Goal: Browse casually: Explore the website without a specific task or goal

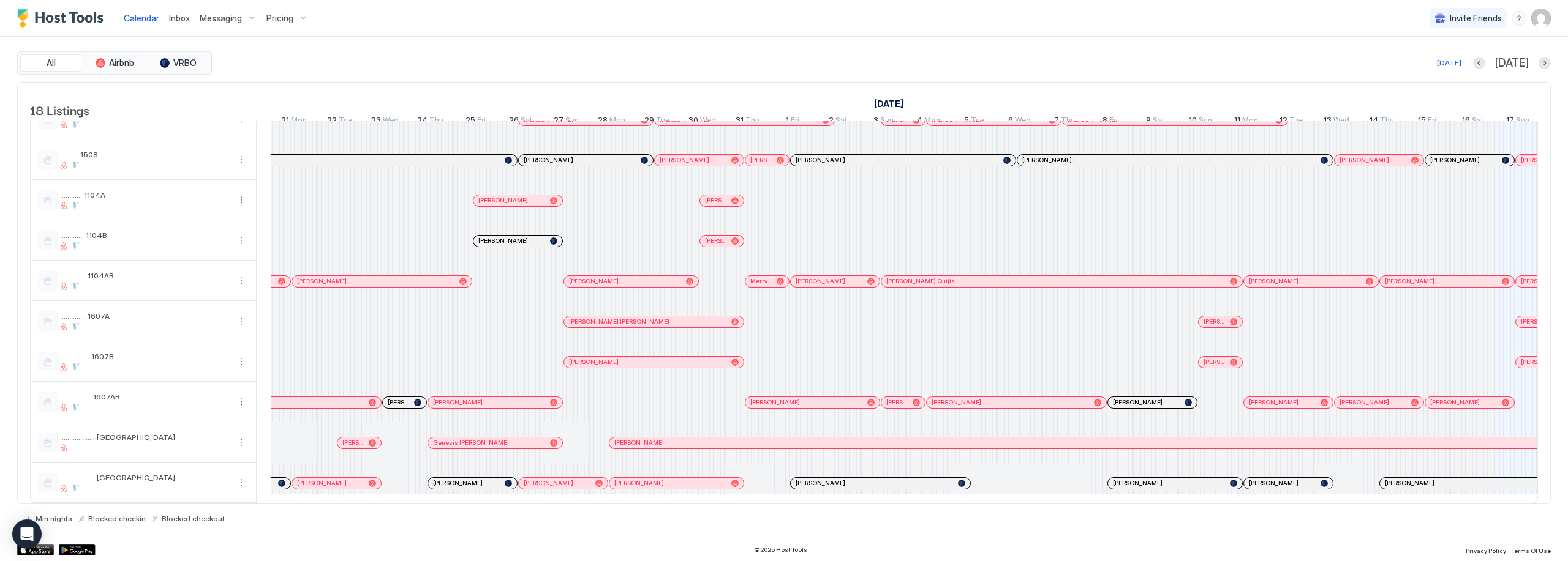
scroll to position [0, 313]
